Goal: Task Accomplishment & Management: Complete application form

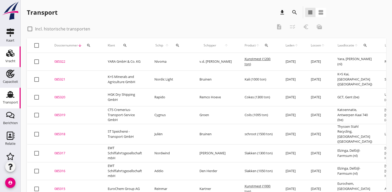
click at [7, 56] on use at bounding box center [10, 52] width 8 height 7
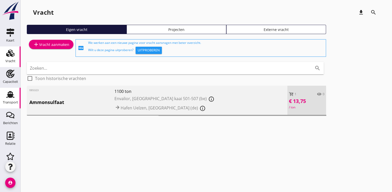
click at [4, 99] on div "Transport" at bounding box center [10, 101] width 15 height 7
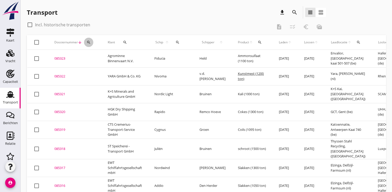
click at [91, 42] on div "search" at bounding box center [88, 42] width 9 height 4
click at [103, 55] on input "Zoeken op dossiernummer..." at bounding box center [113, 57] width 54 height 8
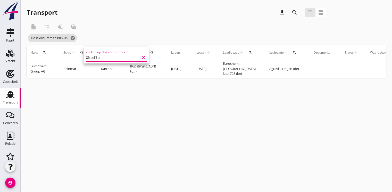
scroll to position [0, 120]
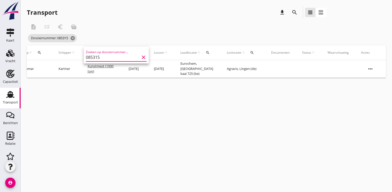
type input "085315"
click at [370, 66] on icon "more_horiz" at bounding box center [370, 69] width 14 height 14
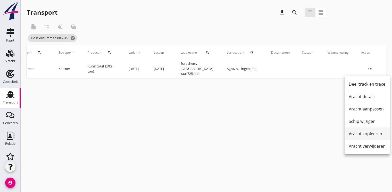
click at [363, 135] on div "Vracht kopieeren" at bounding box center [367, 133] width 37 height 6
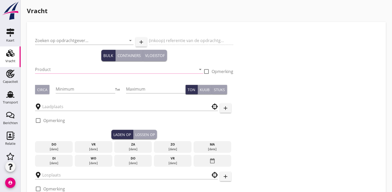
type input "EuroChem Group AG"
type input "Kunstmest (7242)"
checkbox input "true"
type input "1000"
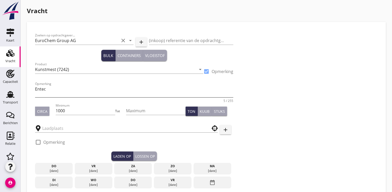
type input "Eurochem"
type input "Agravis"
checkbox input "true"
type input "750"
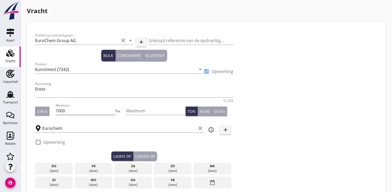
checkbox input "false"
radio input "false"
checkbox input "true"
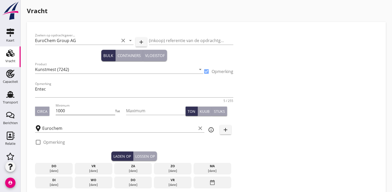
checkbox input "true"
type input "2"
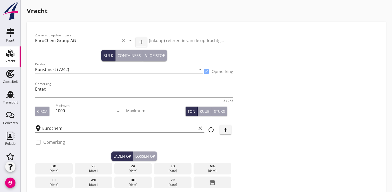
type input "21"
type input "10.5"
checkbox input "false"
radio input "false"
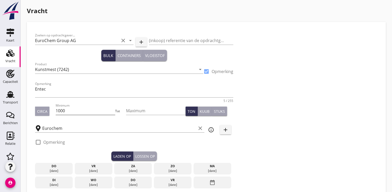
radio input "false"
checkbox input "true"
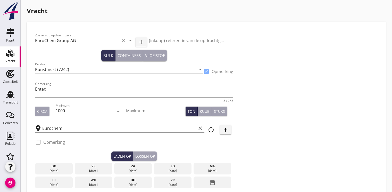
type input "24"
type input "2"
drag, startPoint x: 72, startPoint y: 112, endPoint x: 38, endPoint y: 112, distance: 33.2
click at [38, 112] on div "Circa Minimum 1000 Tot Maximum Ton Kuub Stuks" at bounding box center [134, 111] width 198 height 18
type input "950"
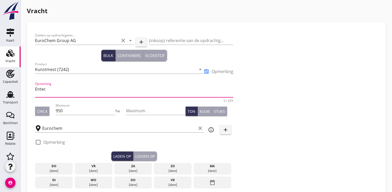
click at [60, 90] on textarea "Entec" at bounding box center [134, 91] width 198 height 12
type textarea "E"
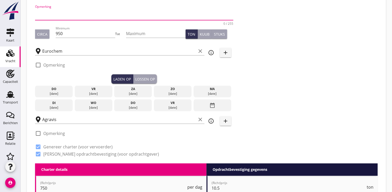
scroll to position [77, 0]
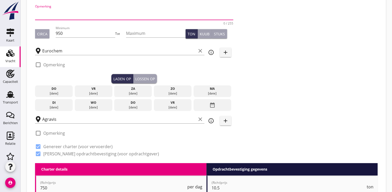
click at [220, 107] on div "date_range" at bounding box center [212, 105] width 38 height 12
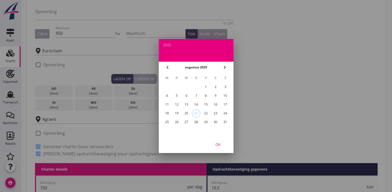
click at [225, 123] on div "31" at bounding box center [225, 122] width 8 height 8
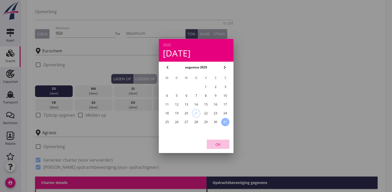
click at [221, 142] on div "OK" at bounding box center [218, 143] width 14 height 5
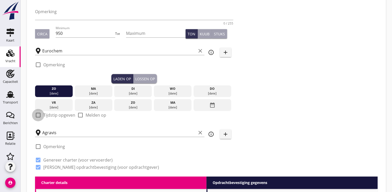
click at [39, 116] on div at bounding box center [38, 115] width 9 height 9
checkbox input "true"
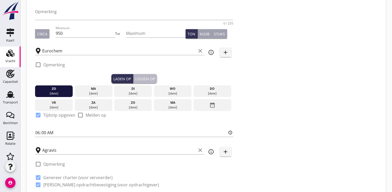
click at [148, 78] on div "Lossen op" at bounding box center [145, 78] width 20 height 5
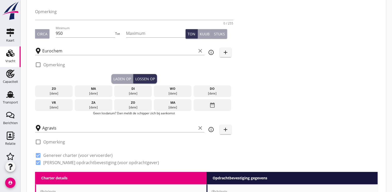
click at [215, 104] on icon "date_range" at bounding box center [212, 104] width 6 height 9
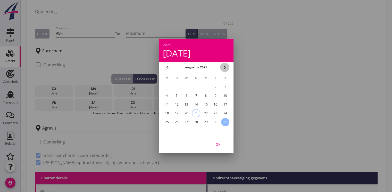
click at [227, 70] on icon "chevron_right" at bounding box center [225, 67] width 6 height 6
click at [194, 87] on div "4" at bounding box center [196, 87] width 8 height 8
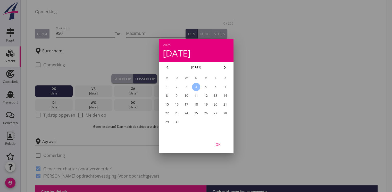
click at [221, 145] on div "OK" at bounding box center [218, 143] width 14 height 5
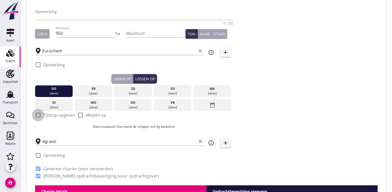
click at [40, 115] on div at bounding box center [38, 115] width 9 height 9
checkbox input "true"
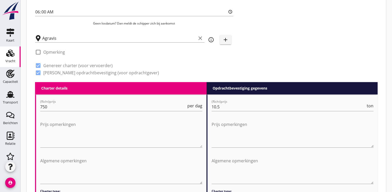
scroll to position [258, 0]
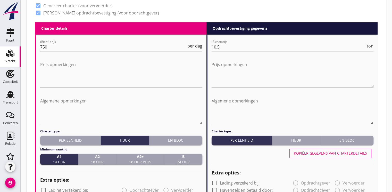
click at [69, 140] on div "Per eenheid" at bounding box center [70, 139] width 56 height 5
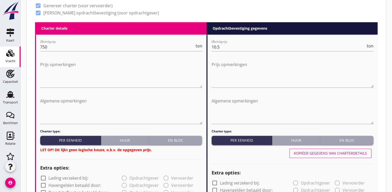
click at [49, 41] on div "(Richt)prijs 750 ton" at bounding box center [121, 48] width 162 height 16
drag, startPoint x: 49, startPoint y: 45, endPoint x: 11, endPoint y: 50, distance: 37.7
click at [11, 50] on div "Kaart Kaart Vracht Vracht Capaciteit Capaciteit Transport Transport Berichten B…" at bounding box center [196, 153] width 392 height 822
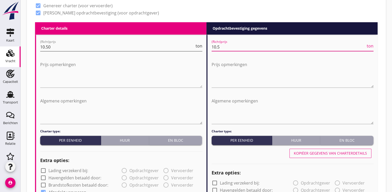
drag, startPoint x: 224, startPoint y: 47, endPoint x: 189, endPoint y: 47, distance: 34.8
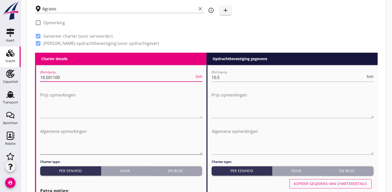
scroll to position [180, 0]
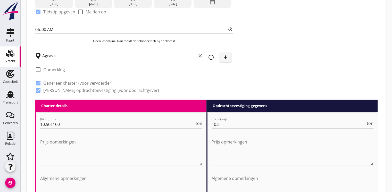
click at [85, 134] on div "(Richt)prijs 10.501100 ton Prijs opmerkingen" at bounding box center [121, 143] width 162 height 54
click at [75, 124] on input "10.501100" at bounding box center [117, 124] width 154 height 8
type input "10.50"
click at [225, 123] on input "10.5" at bounding box center [288, 124] width 154 height 8
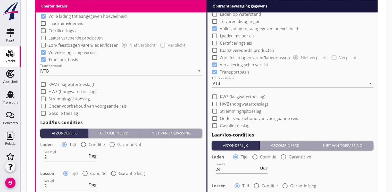
scroll to position [464, 0]
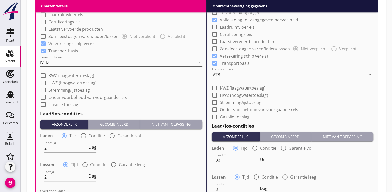
type input "11.00"
click at [62, 64] on div "IVTB" at bounding box center [117, 62] width 155 height 8
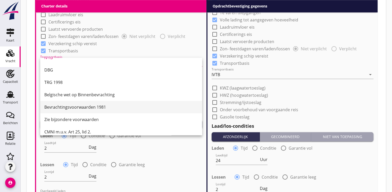
scroll to position [13, 0]
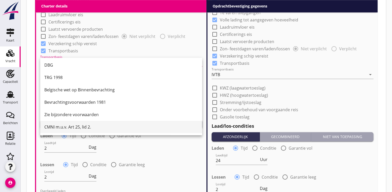
click at [75, 127] on div "CMNI m.u.v. Art 25, lid 2." at bounding box center [121, 127] width 154 height 6
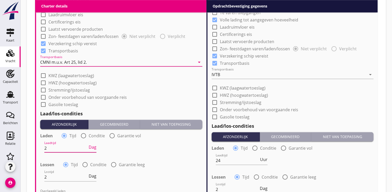
click at [57, 149] on input "2" at bounding box center [65, 148] width 43 height 8
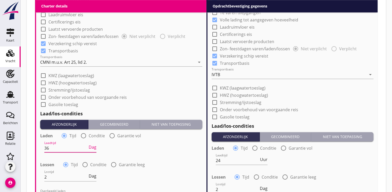
click at [92, 146] on span "Dag" at bounding box center [93, 147] width 8 height 4
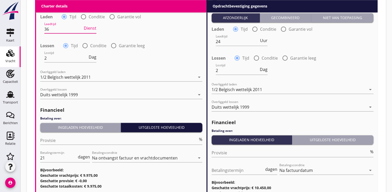
scroll to position [592, 0]
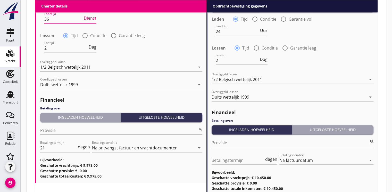
type input "36"
click at [81, 119] on div "Ingeladen hoeveelheid" at bounding box center [80, 116] width 76 height 5
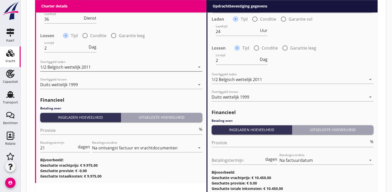
click at [78, 63] on div "1/2 Belgisch wettelijk 2011" at bounding box center [117, 67] width 155 height 8
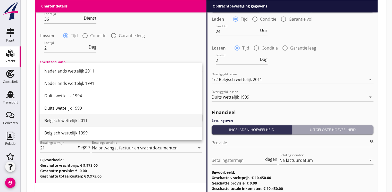
click at [81, 118] on div "Belgisch wettelijk 2011" at bounding box center [121, 120] width 154 height 6
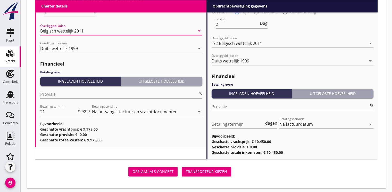
scroll to position [631, 0]
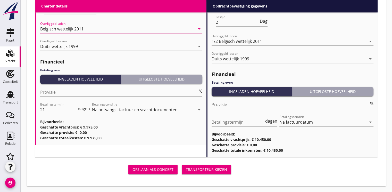
click at [212, 169] on div "Transporteur kiezen" at bounding box center [206, 168] width 41 height 5
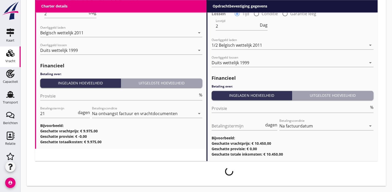
scroll to position [626, 0]
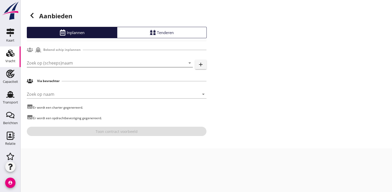
click at [74, 60] on input "Zoek op (scheeps)naam" at bounding box center [102, 63] width 151 height 8
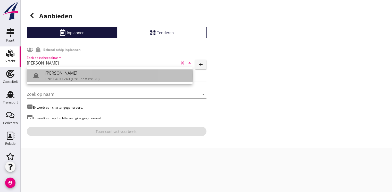
click at [78, 73] on div "[PERSON_NAME]" at bounding box center [116, 73] width 143 height 6
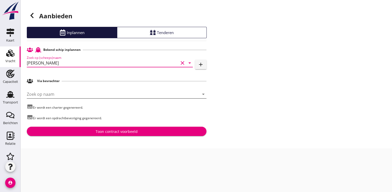
type input "[PERSON_NAME]"
click at [43, 93] on input "Zoek op naam" at bounding box center [109, 94] width 165 height 8
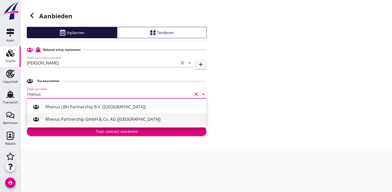
click at [88, 117] on div "Rhenus Partnership GmbH & Co. KG (Duisburg)" at bounding box center [123, 119] width 157 height 6
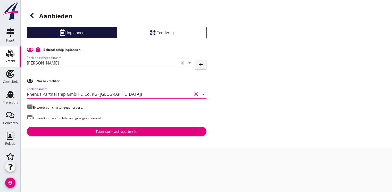
type input "Rhenus Partnership GmbH & Co. KG (Duisburg)"
click at [110, 133] on div "Toon contract voorbeeld" at bounding box center [117, 131] width 42 height 5
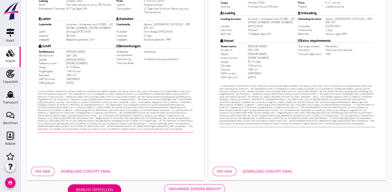
scroll to position [151, 0]
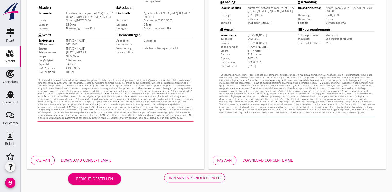
click at [107, 160] on div "Download concept email" at bounding box center [86, 159] width 50 height 5
click at [190, 179] on div "Inplannen zonder bericht" at bounding box center [194, 177] width 52 height 5
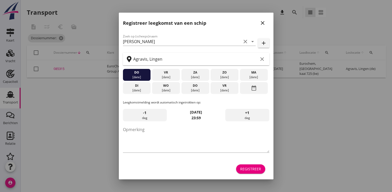
click at [250, 168] on div "Registreer" at bounding box center [250, 168] width 21 height 5
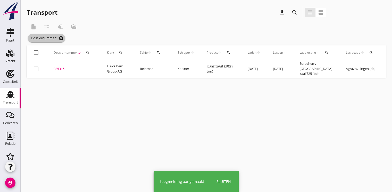
click at [61, 40] on icon "cancel" at bounding box center [60, 38] width 5 height 5
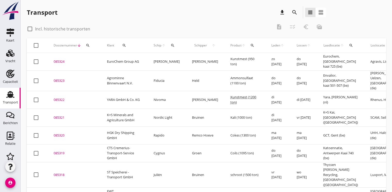
click at [61, 61] on div "085324" at bounding box center [74, 61] width 41 height 5
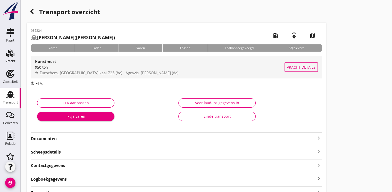
click at [86, 69] on div "950 ton" at bounding box center [159, 66] width 249 height 5
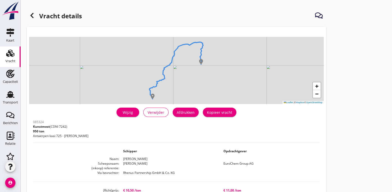
click at [132, 112] on div "Wijzig" at bounding box center [128, 111] width 14 height 5
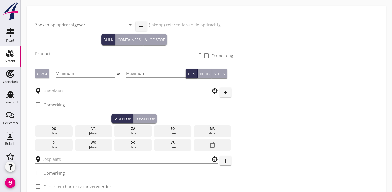
type input "EuroChem Group AG"
type input "Kunstmest (7242)"
type input "950"
type input "Eurochem"
type input "Agravis"
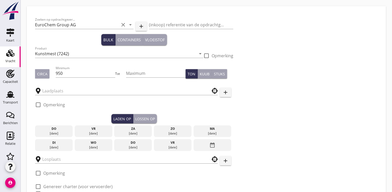
checkbox input "true"
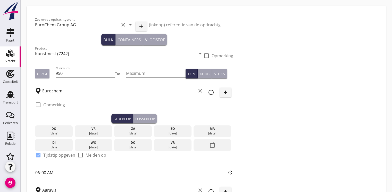
type input "10.5"
checkbox input "false"
radio input "false"
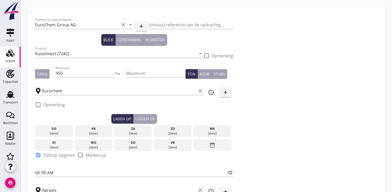
checkbox input "true"
type input "36"
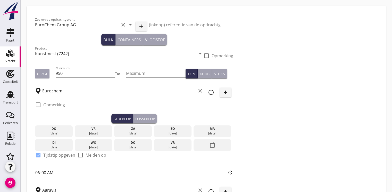
type input "2"
type input "21"
type input "11"
checkbox input "false"
radio input "false"
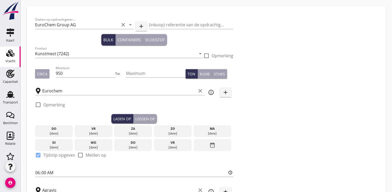
radio input "false"
checkbox input "true"
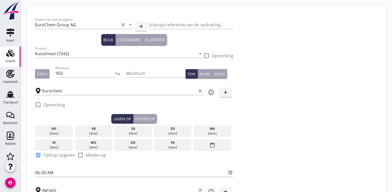
checkbox input "true"
type input "24"
type input "2"
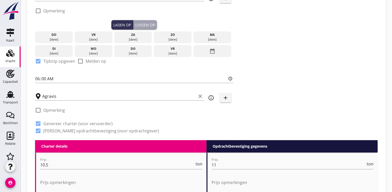
scroll to position [103, 0]
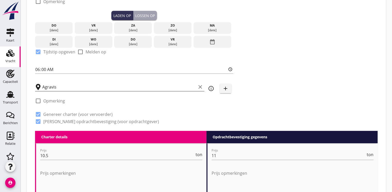
click at [65, 88] on input "Agravis" at bounding box center [119, 87] width 154 height 8
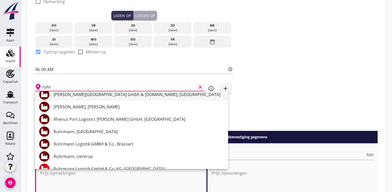
scroll to position [52, 0]
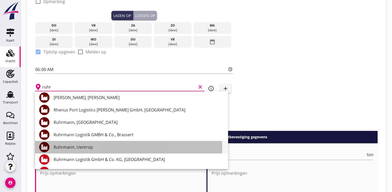
click at [86, 149] on div "Ruhrmann, Uentrop" at bounding box center [139, 147] width 170 height 6
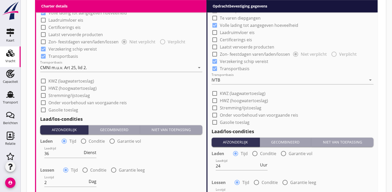
scroll to position [584, 0]
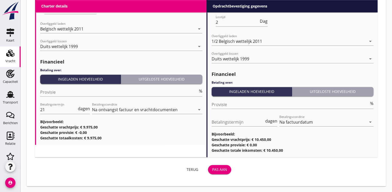
type input "Ruhrmann, Uentrop"
click at [220, 165] on button "Pas aan" at bounding box center [219, 169] width 23 height 9
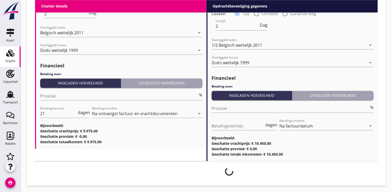
scroll to position [580, 0]
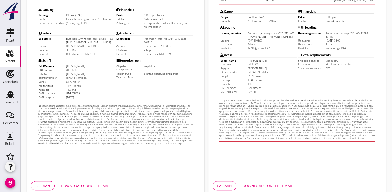
scroll to position [151, 0]
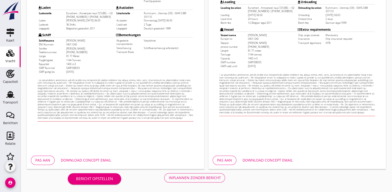
click at [82, 159] on div "Download concept email" at bounding box center [86, 159] width 50 height 5
click at [202, 180] on button "Inplannen zonder bericht" at bounding box center [194, 177] width 61 height 9
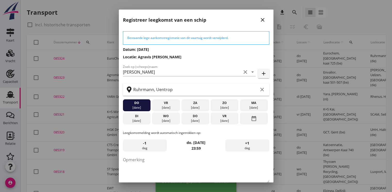
scroll to position [27, 0]
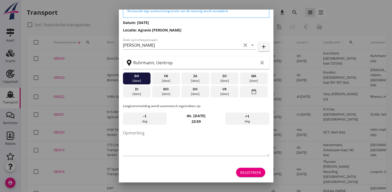
click at [251, 170] on div "Registreer" at bounding box center [250, 171] width 21 height 5
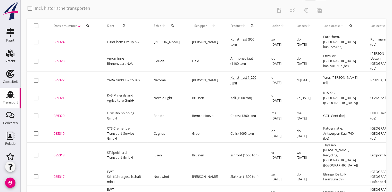
scroll to position [0, 0]
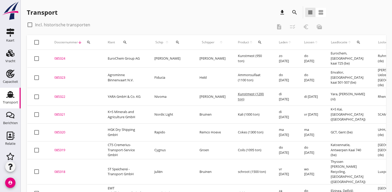
click at [87, 40] on icon "search" at bounding box center [89, 42] width 4 height 4
click at [103, 55] on input "Zoeken op dossiernummer..." at bounding box center [113, 57] width 54 height 8
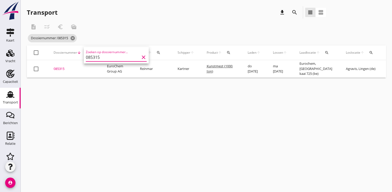
scroll to position [0, 120]
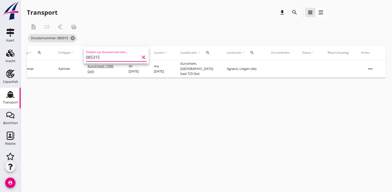
type input "085315"
click at [367, 68] on icon "more_horiz" at bounding box center [370, 69] width 14 height 14
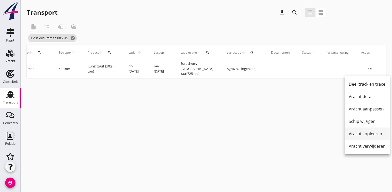
click at [354, 134] on div "Vracht kopieeren" at bounding box center [367, 133] width 37 height 6
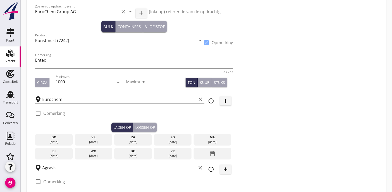
scroll to position [77, 0]
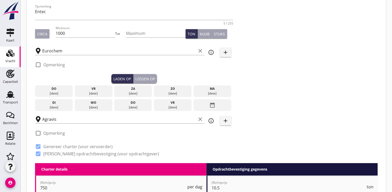
click at [140, 102] on div "do" at bounding box center [132, 102] width 35 height 5
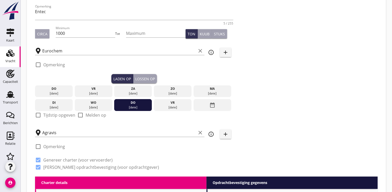
click at [38, 113] on div at bounding box center [38, 115] width 9 height 9
checkbox input "true"
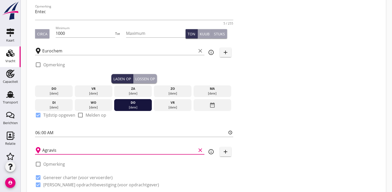
click at [59, 149] on input "Agravis" at bounding box center [119, 150] width 154 height 8
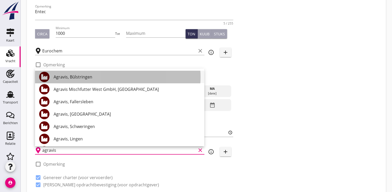
click at [85, 79] on div "Agravis, Bülstringen" at bounding box center [127, 77] width 146 height 6
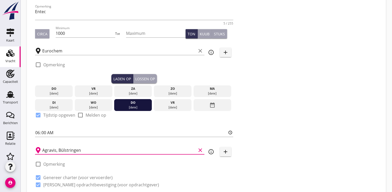
type input "Agravis, Bülstringen"
click at [143, 78] on div "Lossen op" at bounding box center [145, 78] width 20 height 5
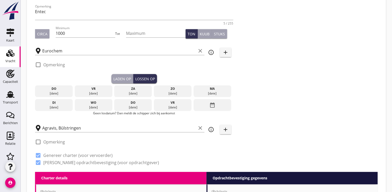
click at [212, 100] on div "date_range" at bounding box center [212, 105] width 38 height 12
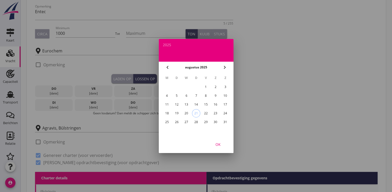
click at [223, 66] on icon "chevron_right" at bounding box center [225, 67] width 6 height 6
click at [182, 85] on div "3" at bounding box center [186, 87] width 8 height 8
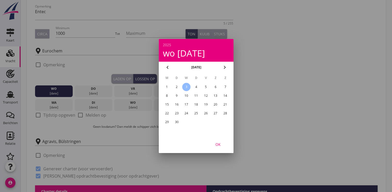
click at [219, 144] on div "OK" at bounding box center [218, 143] width 14 height 5
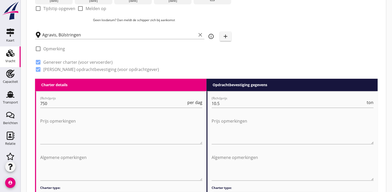
scroll to position [206, 0]
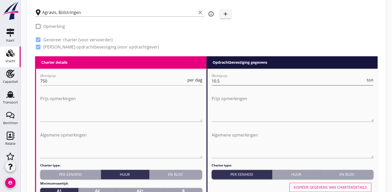
click at [223, 80] on input "10.5" at bounding box center [288, 81] width 154 height 8
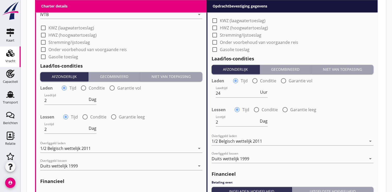
scroll to position [613, 0]
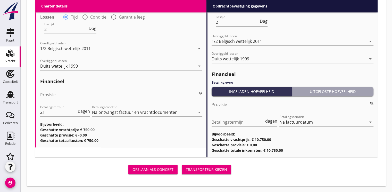
type input "10.75"
click at [210, 171] on div "Transporteur kiezen" at bounding box center [206, 168] width 41 height 5
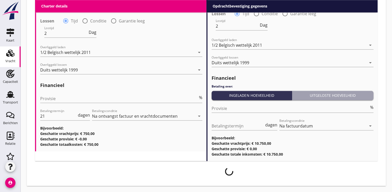
scroll to position [609, 0]
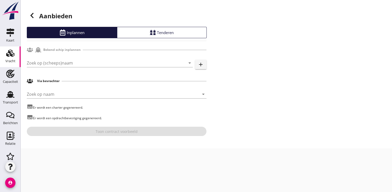
click at [50, 58] on div "Zoek op (scheeps)naam arrow_drop_down add" at bounding box center [117, 64] width 180 height 16
click at [48, 60] on input "Zoek op (scheeps)naam" at bounding box center [102, 63] width 151 height 8
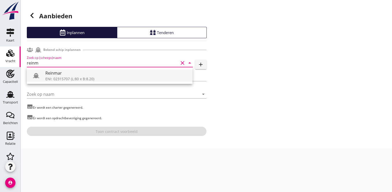
click at [63, 71] on div "Reinmar" at bounding box center [116, 73] width 143 height 6
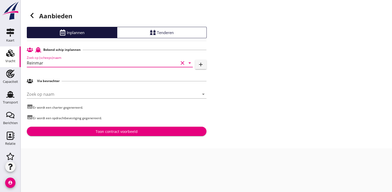
type input "Reinmar"
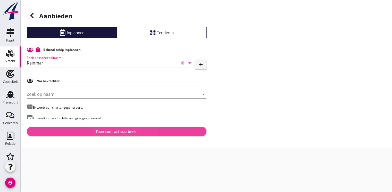
click at [118, 131] on div "Toon contract voorbeeld" at bounding box center [117, 131] width 42 height 5
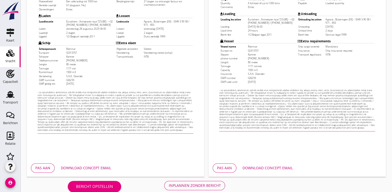
scroll to position [151, 0]
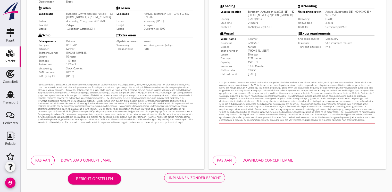
click at [186, 175] on div "Inplannen zonder bericht" at bounding box center [194, 177] width 52 height 5
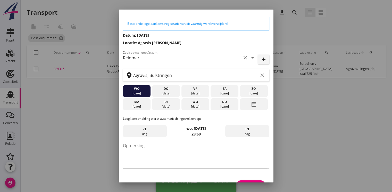
scroll to position [27, 0]
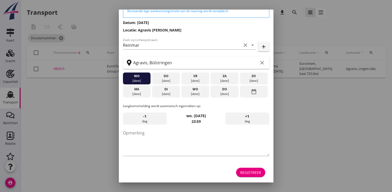
click at [241, 171] on div "Registreer" at bounding box center [250, 171] width 21 height 5
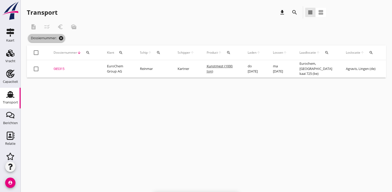
click at [61, 38] on icon "cancel" at bounding box center [60, 38] width 5 height 5
